Goal: Find specific page/section: Find specific page/section

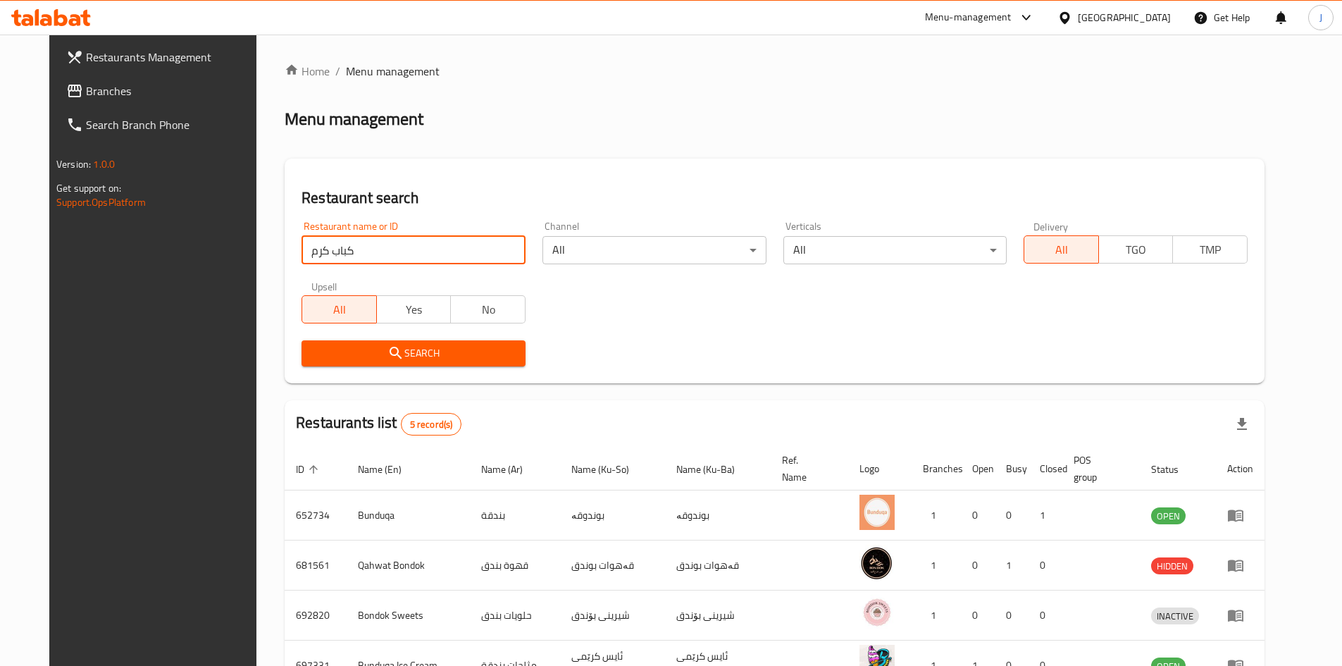
click button "Search" at bounding box center [414, 353] width 224 height 26
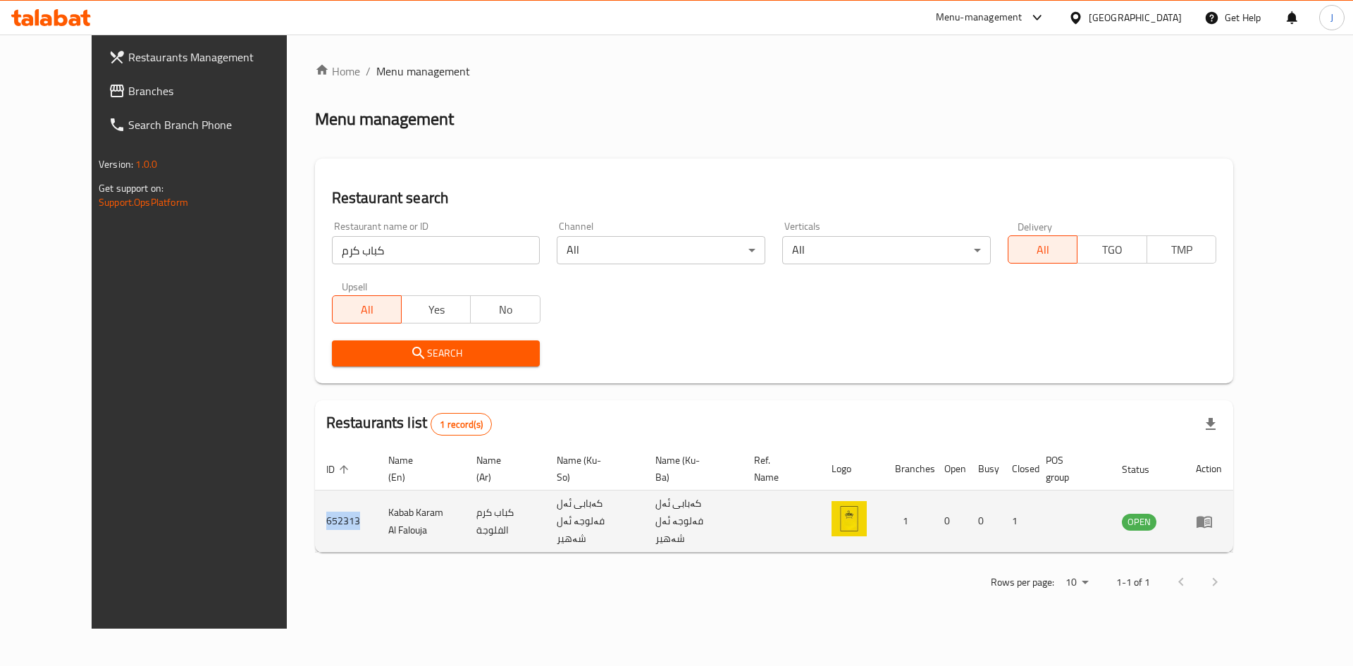
drag, startPoint x: 297, startPoint y: 518, endPoint x: 266, endPoint y: 516, distance: 31.0
click at [315, 516] on td "652313" at bounding box center [346, 521] width 62 height 62
copy td "652313"
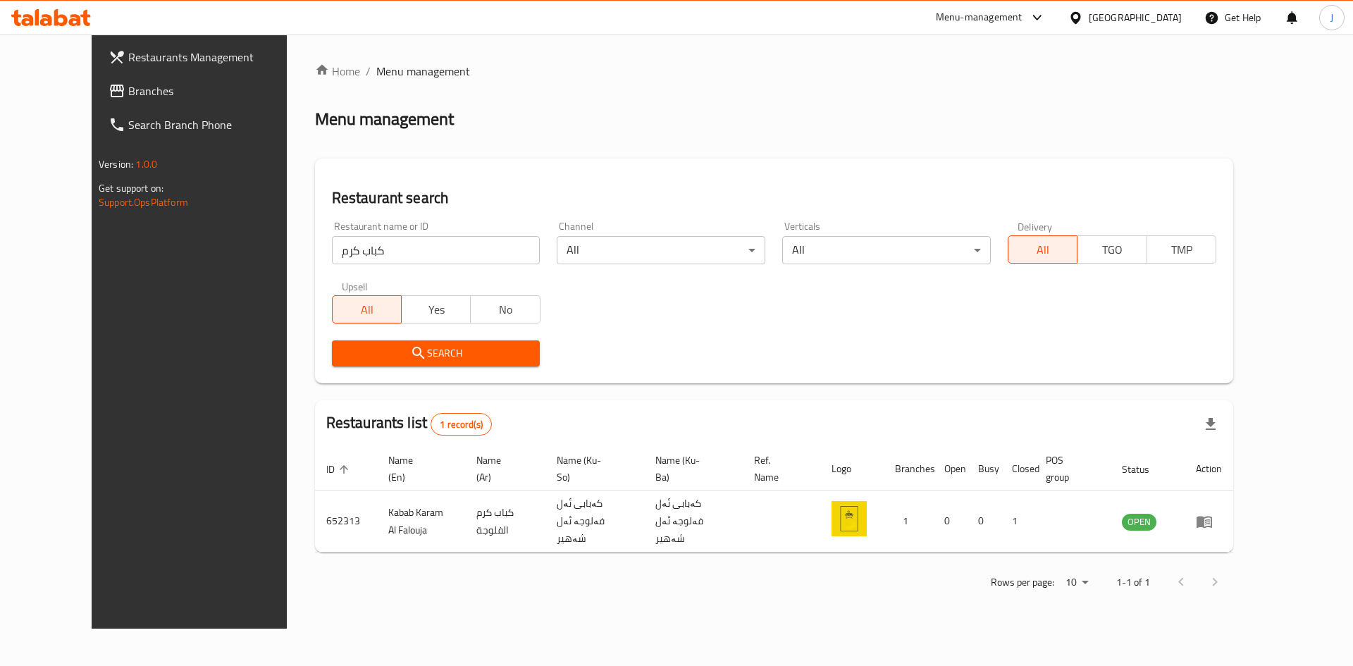
click at [433, 252] on input "كباب كرم" at bounding box center [436, 250] width 209 height 28
click at [444, 244] on input "قكباب كرم" at bounding box center [436, 250] width 209 height 28
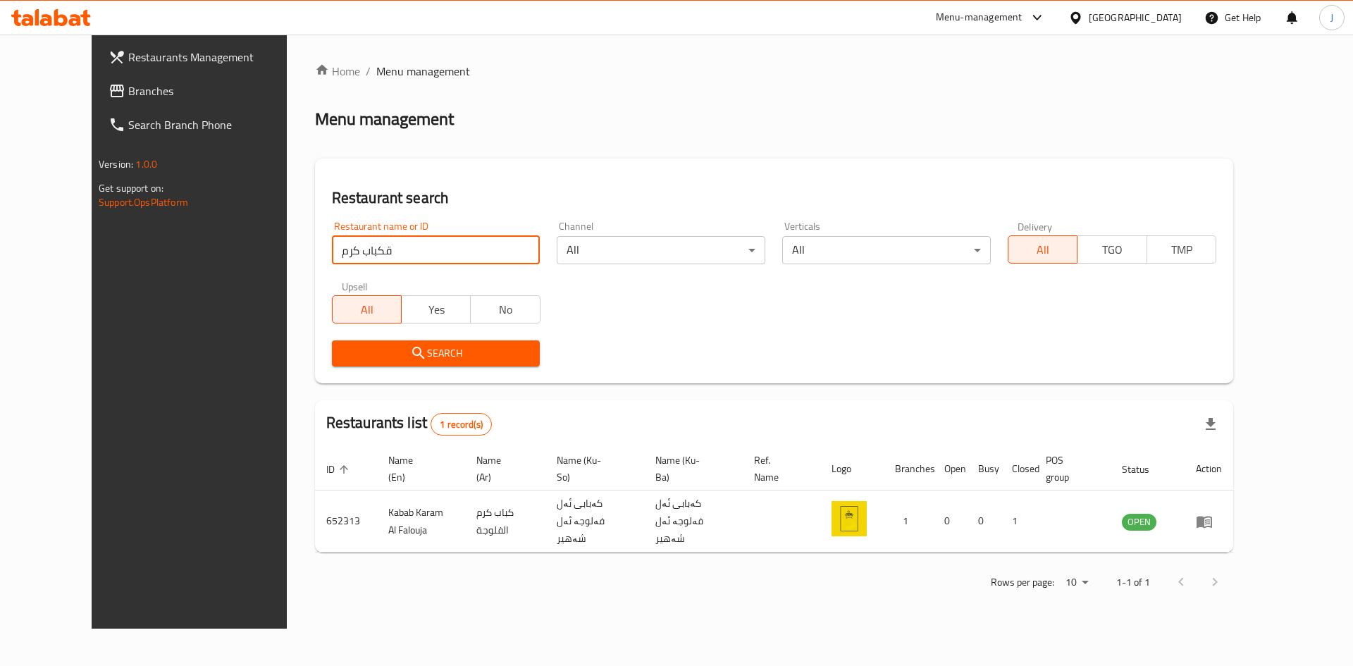
click at [444, 244] on input "قكباب كرم" at bounding box center [436, 250] width 209 height 28
type input "قفطان"
click button "Search" at bounding box center [436, 353] width 209 height 26
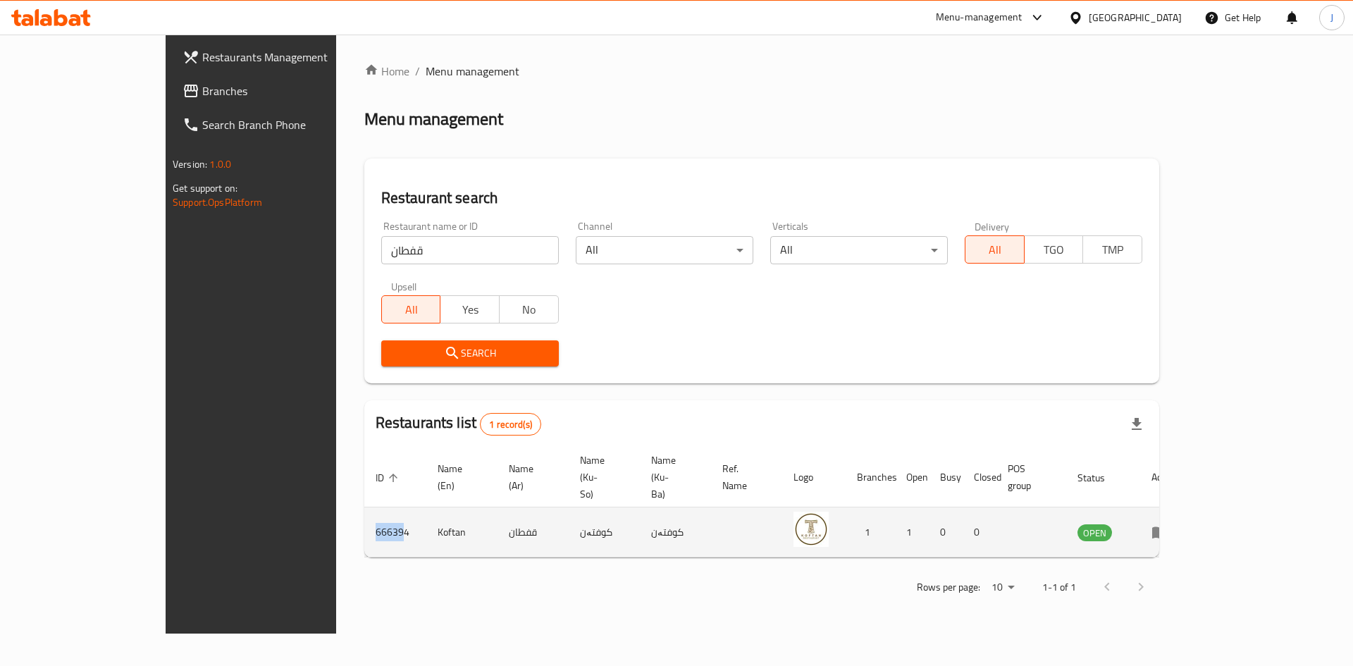
drag, startPoint x: 295, startPoint y: 502, endPoint x: 256, endPoint y: 502, distance: 38.8
click at [364, 507] on td "666394" at bounding box center [395, 532] width 62 height 50
drag, startPoint x: 302, startPoint y: 497, endPoint x: 256, endPoint y: 497, distance: 46.5
click at [364, 507] on td "666394" at bounding box center [395, 532] width 62 height 50
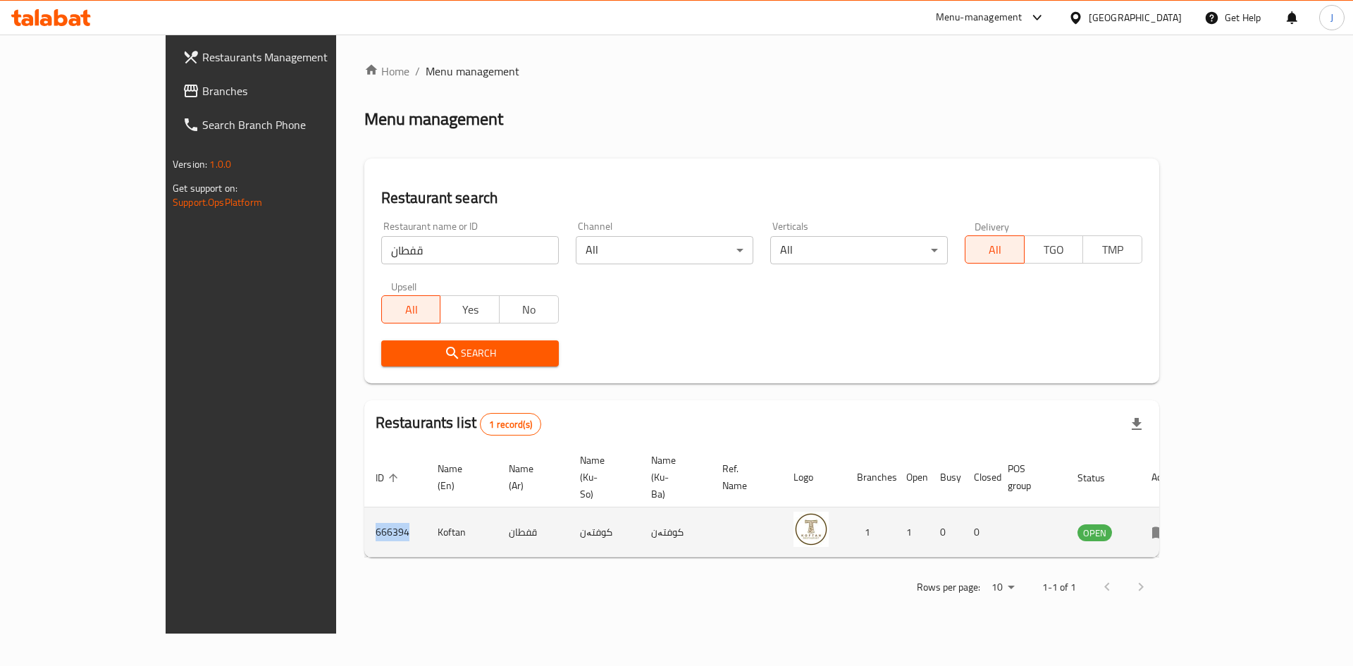
copy td "666394"
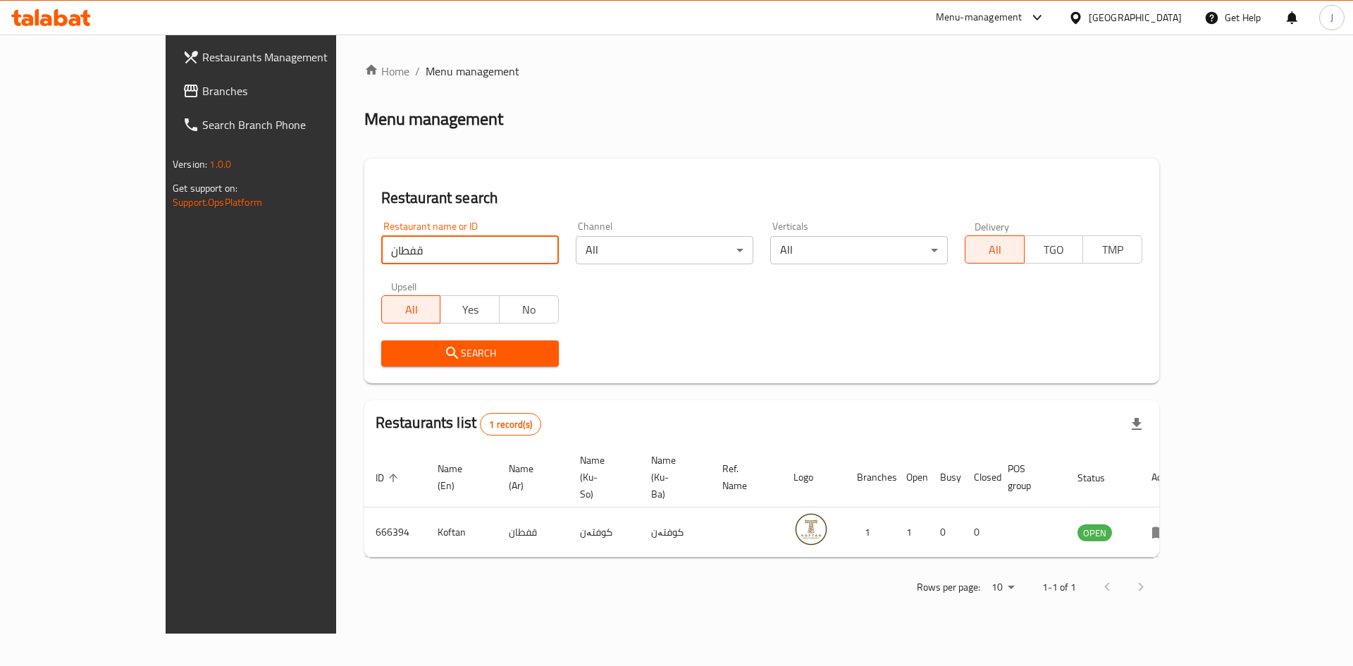
click at [390, 242] on input "قفطان" at bounding box center [470, 250] width 178 height 28
click at [381, 254] on input "قفطان" at bounding box center [470, 250] width 178 height 28
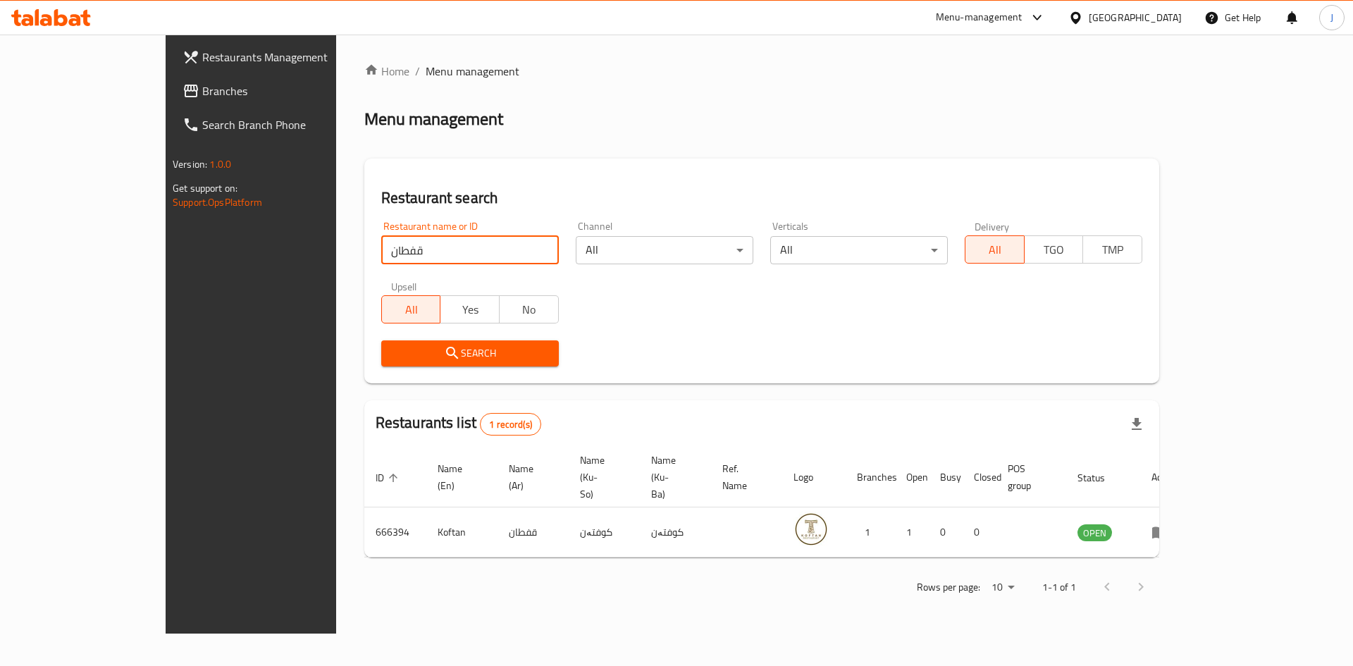
click at [381, 254] on input "قفطان" at bounding box center [470, 250] width 178 height 28
click at [202, 92] on span "Branches" at bounding box center [291, 90] width 178 height 17
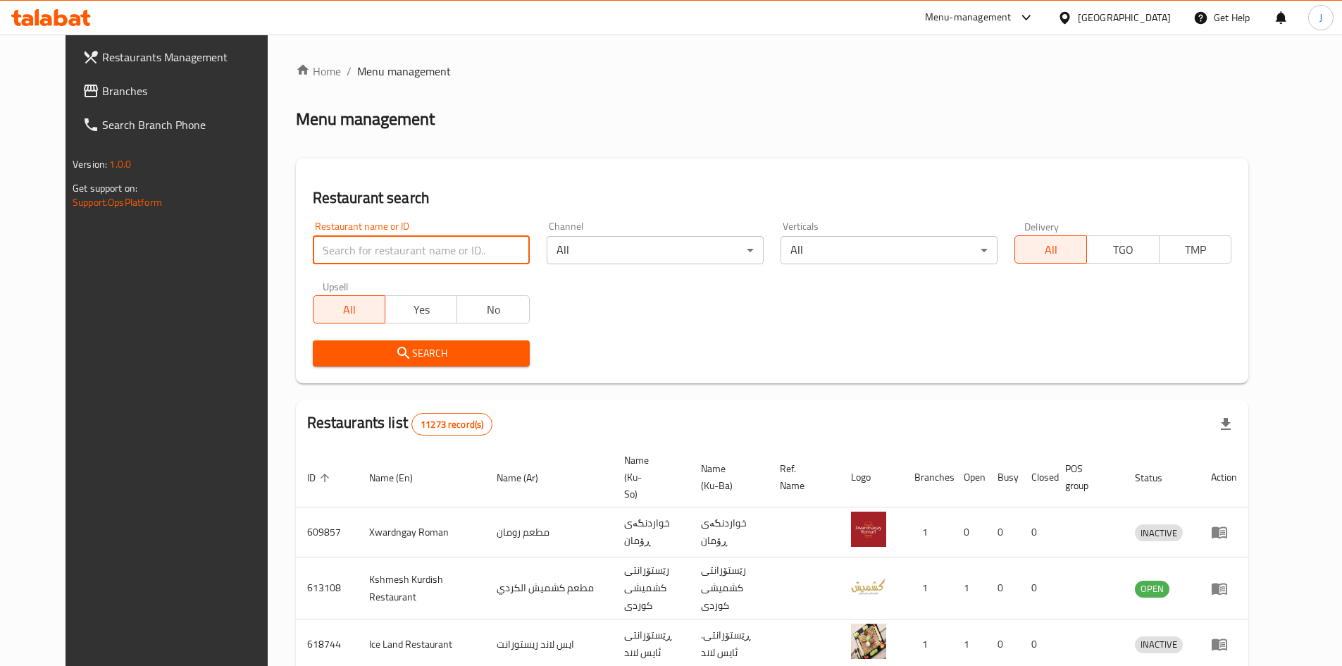
click at [500, 249] on input "search" at bounding box center [421, 250] width 217 height 28
drag, startPoint x: 418, startPoint y: 267, endPoint x: 430, endPoint y: 252, distance: 19.6
click at [418, 267] on div "Restaurant name or ID Restaurant name or ID" at bounding box center [421, 243] width 234 height 60
click at [431, 248] on input "search" at bounding box center [421, 250] width 217 height 28
click button "Search" at bounding box center [421, 353] width 217 height 26
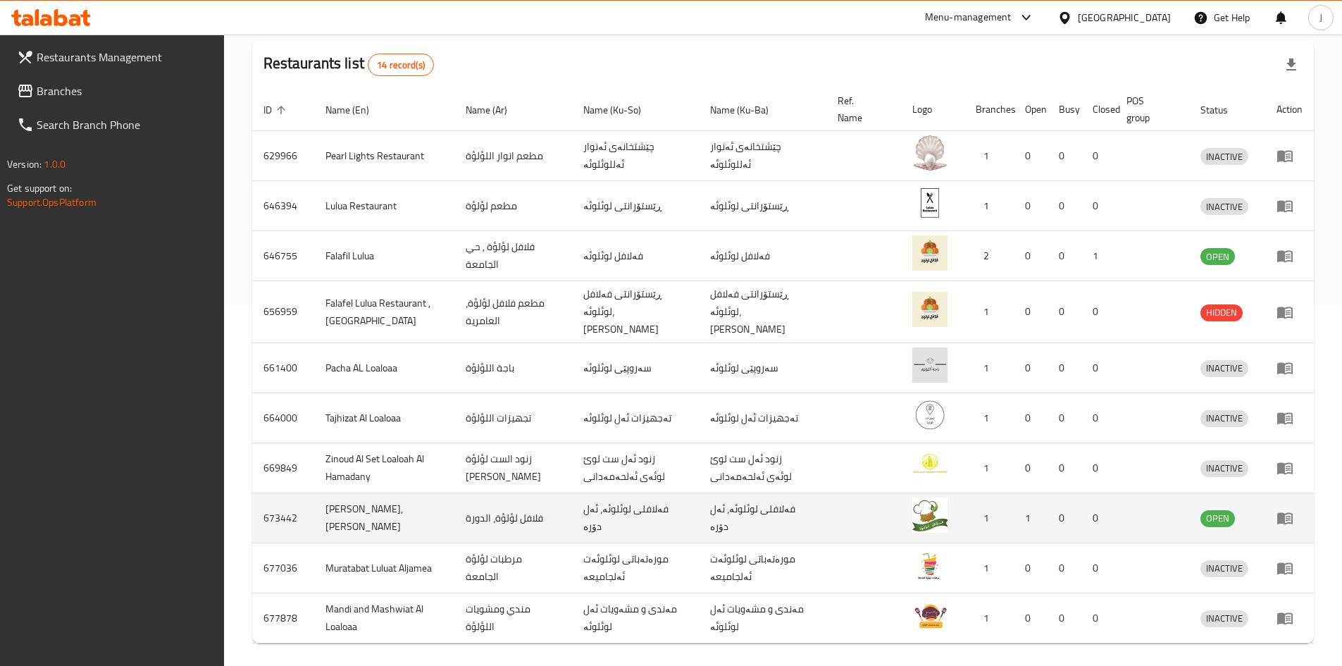
scroll to position [401, 0]
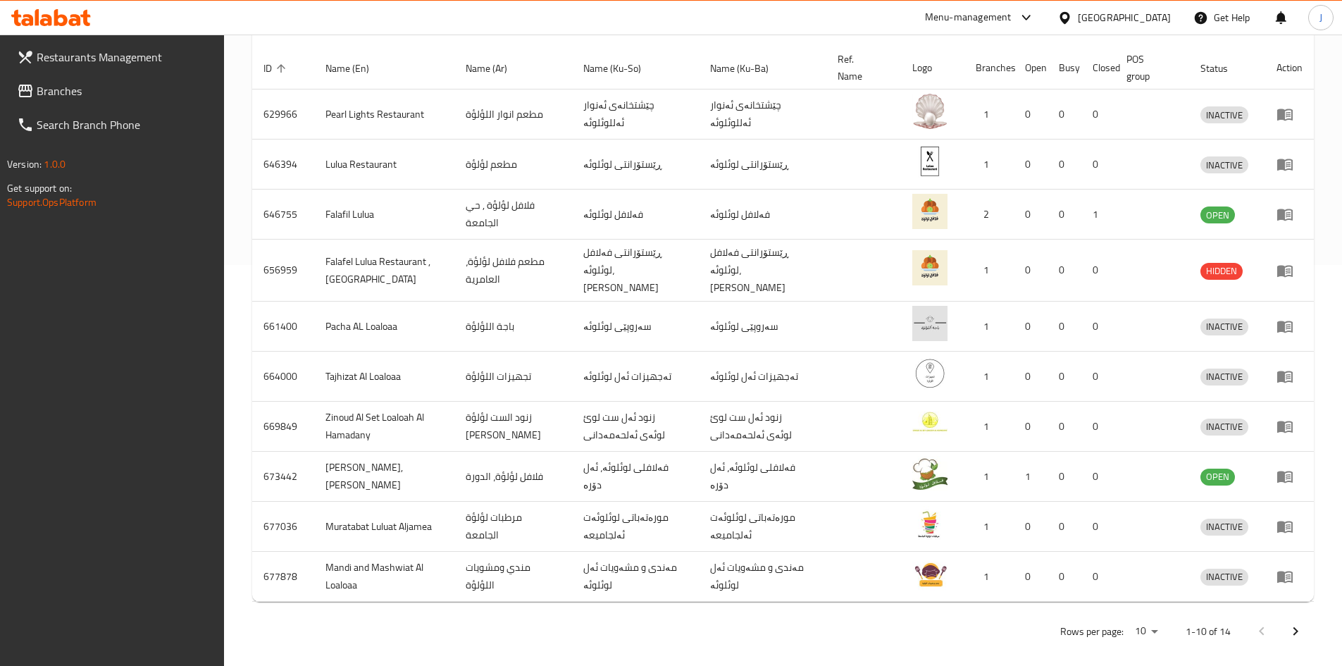
click at [1298, 623] on icon "Next page" at bounding box center [1295, 631] width 17 height 17
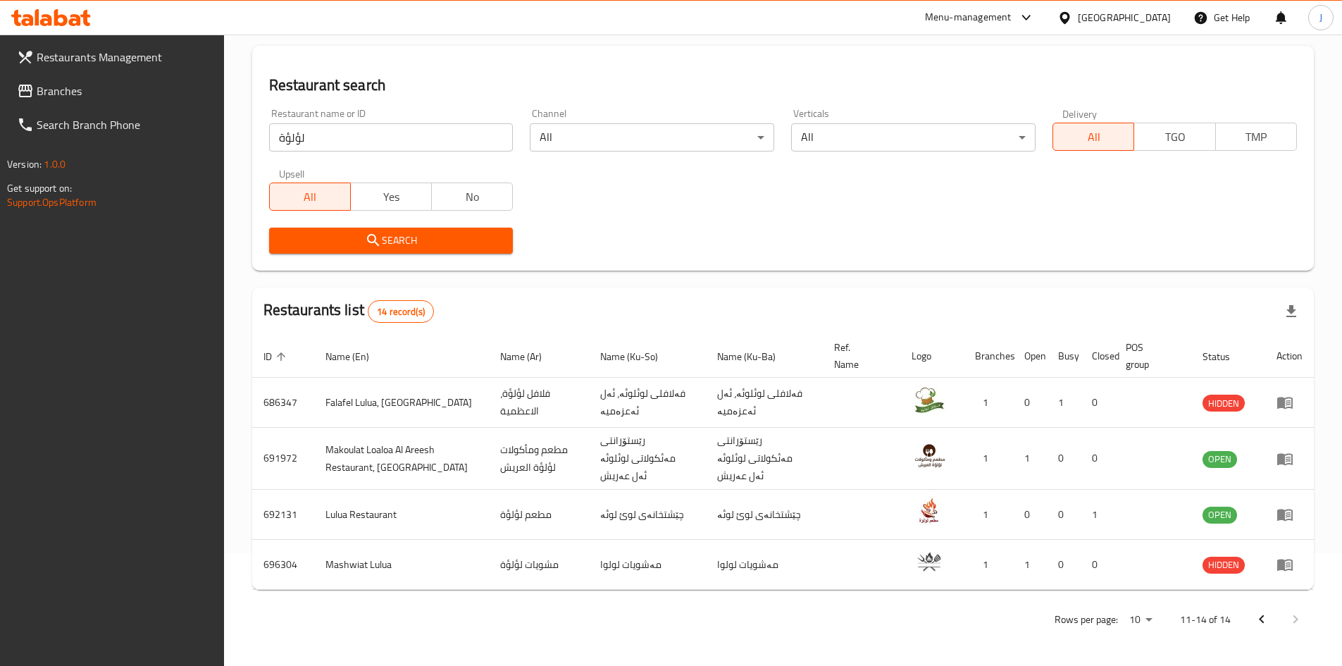
scroll to position [101, 0]
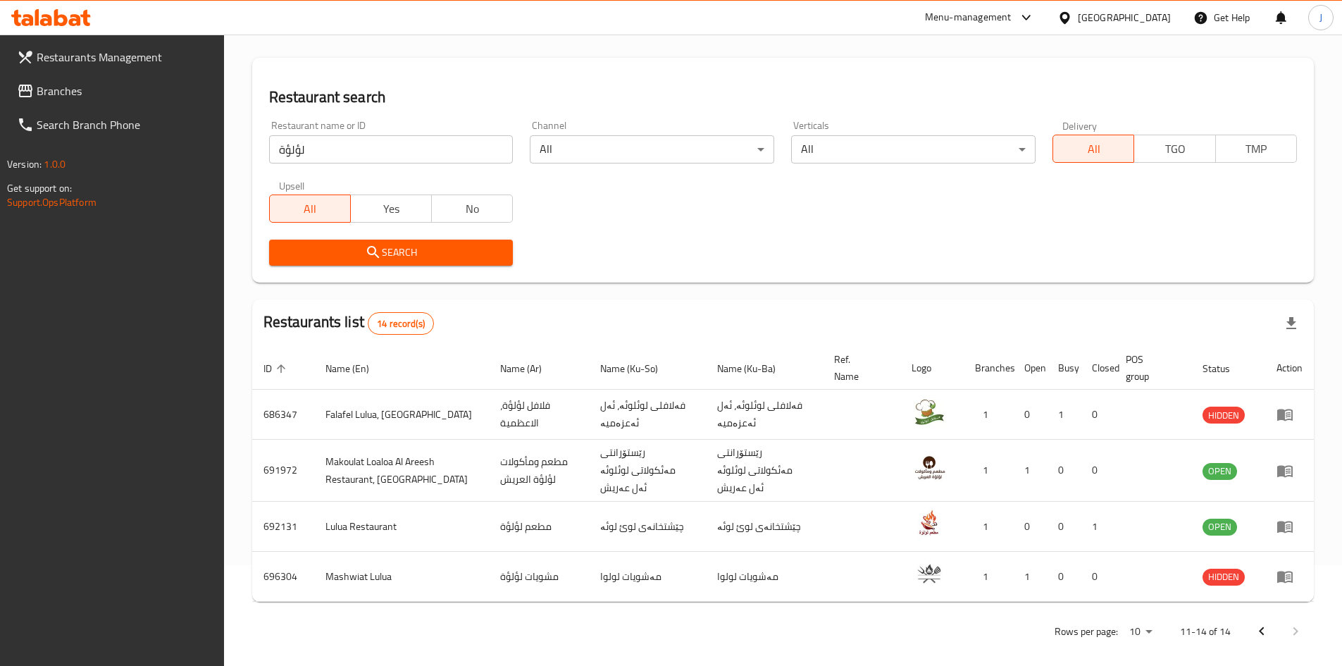
click at [368, 148] on input "لؤلؤة" at bounding box center [391, 149] width 244 height 28
type input "فلافل لؤلؤة"
click button "Search" at bounding box center [391, 253] width 244 height 26
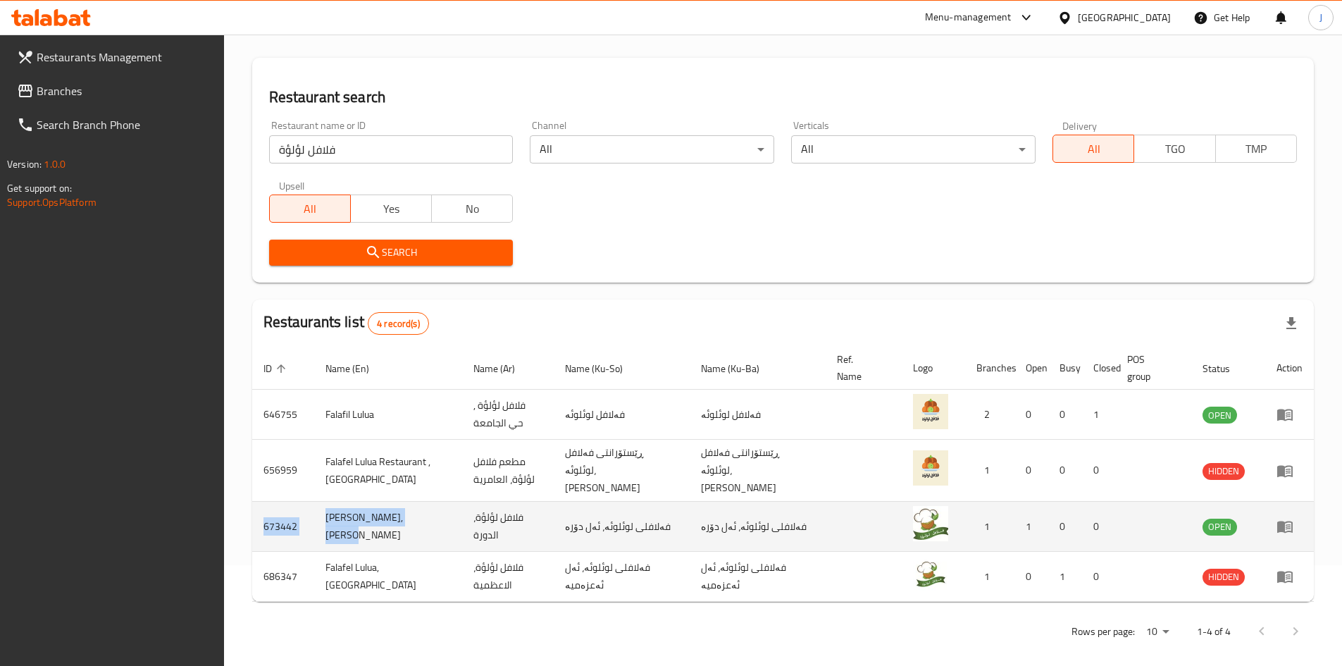
drag, startPoint x: 426, startPoint y: 512, endPoint x: 264, endPoint y: 507, distance: 162.1
click at [264, 507] on tr "673442 Falafel Lulua, Aldora فلافل لؤلؤة، الدورة فەلافلی لوئلوئە، ئەل دۆرە فەلا…" at bounding box center [783, 527] width 1062 height 50
copy tr "673442 Falafel Lulua, Aldora"
